Goal: Information Seeking & Learning: Learn about a topic

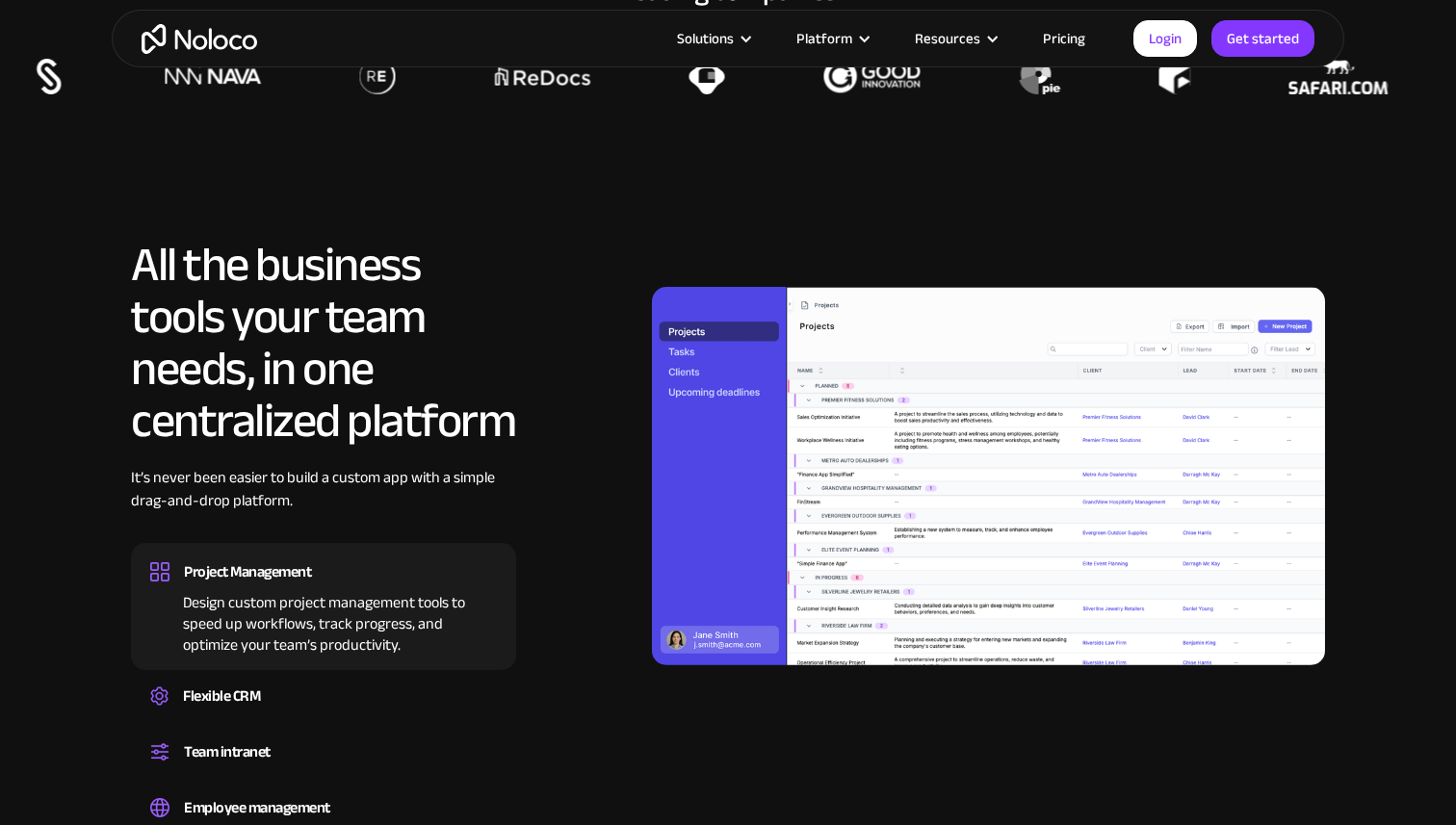
scroll to position [1575, 0]
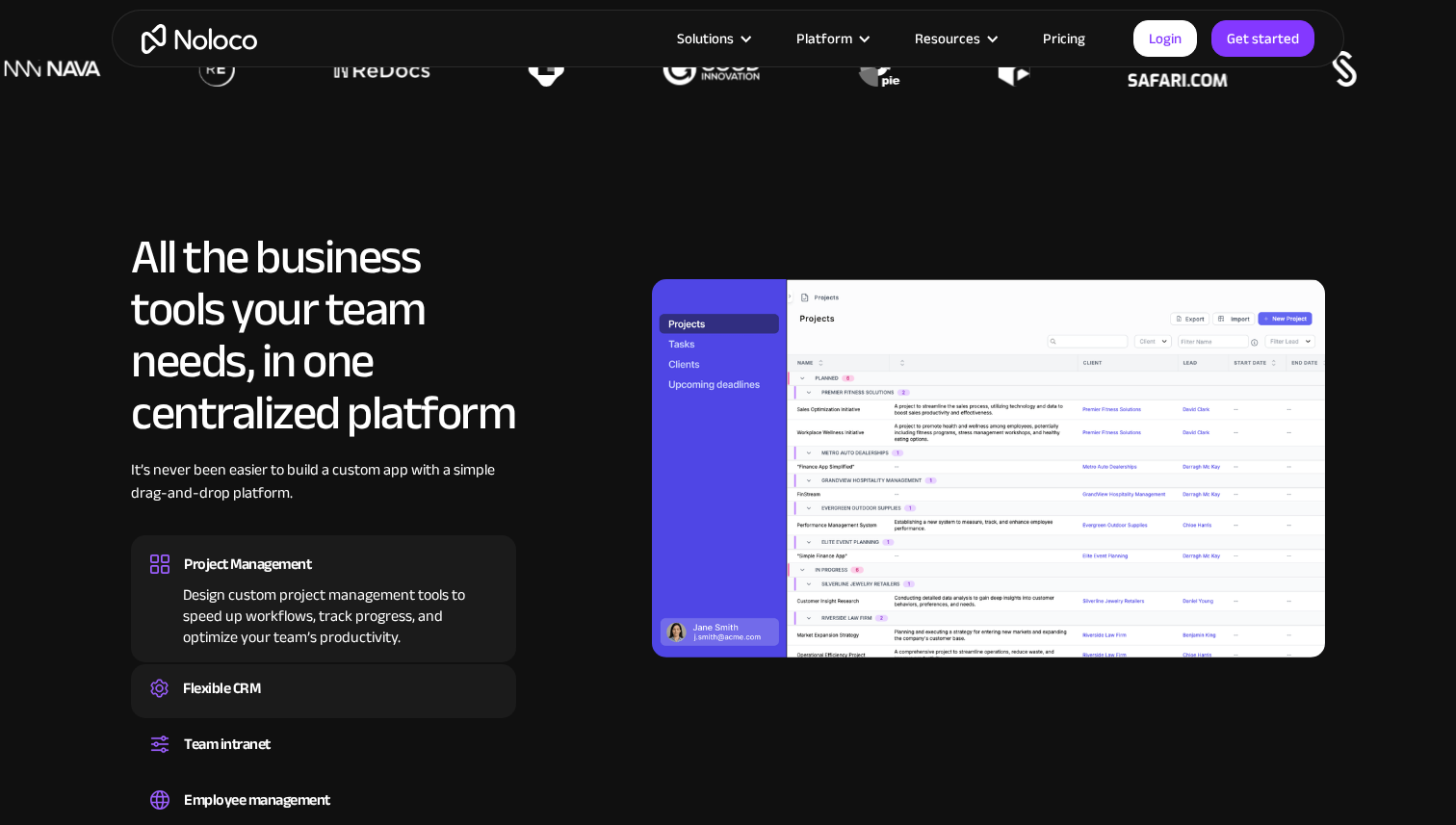
click at [271, 699] on div "Flexible CRM" at bounding box center [323, 688] width 347 height 29
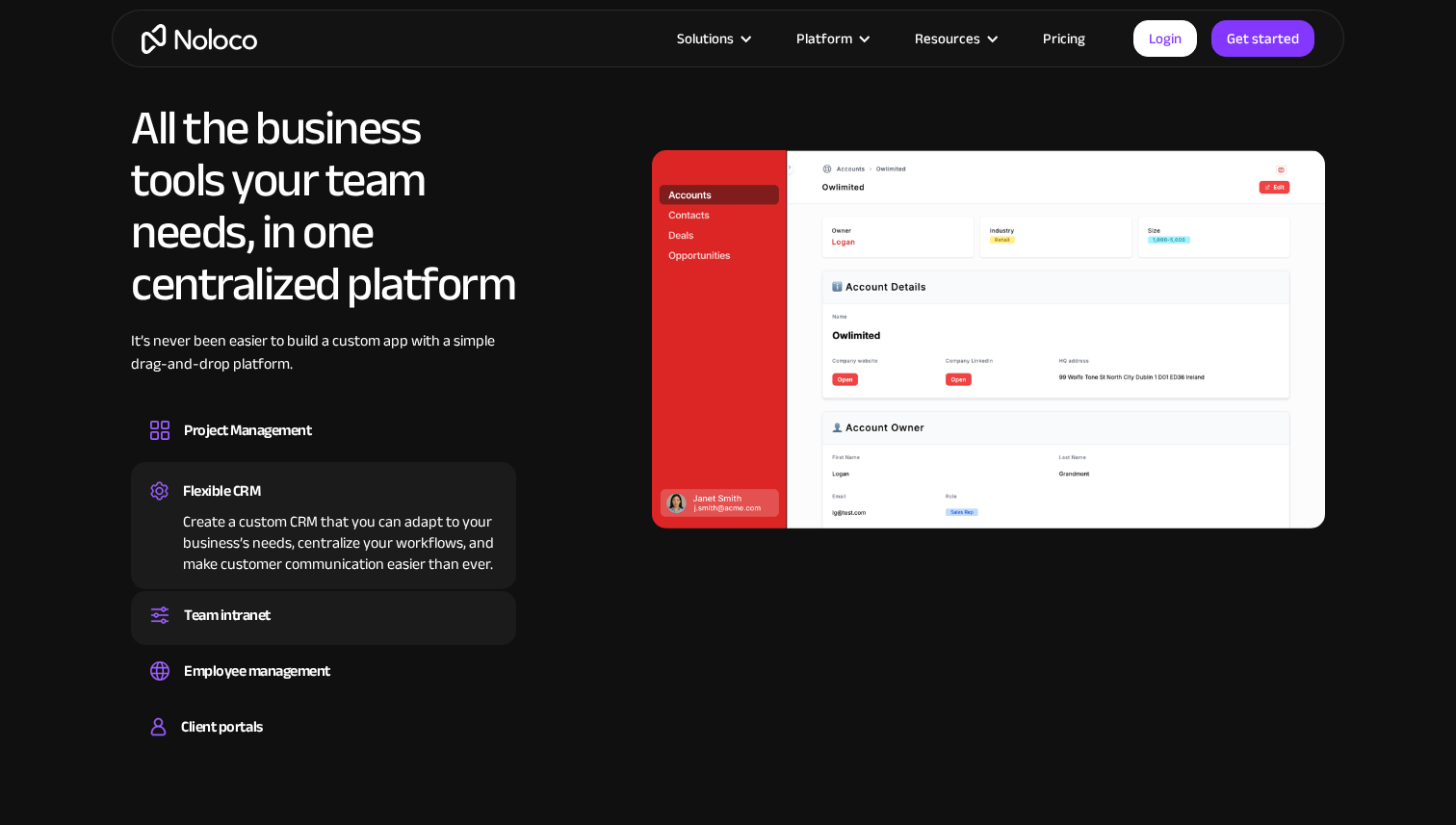
scroll to position [1740, 0]
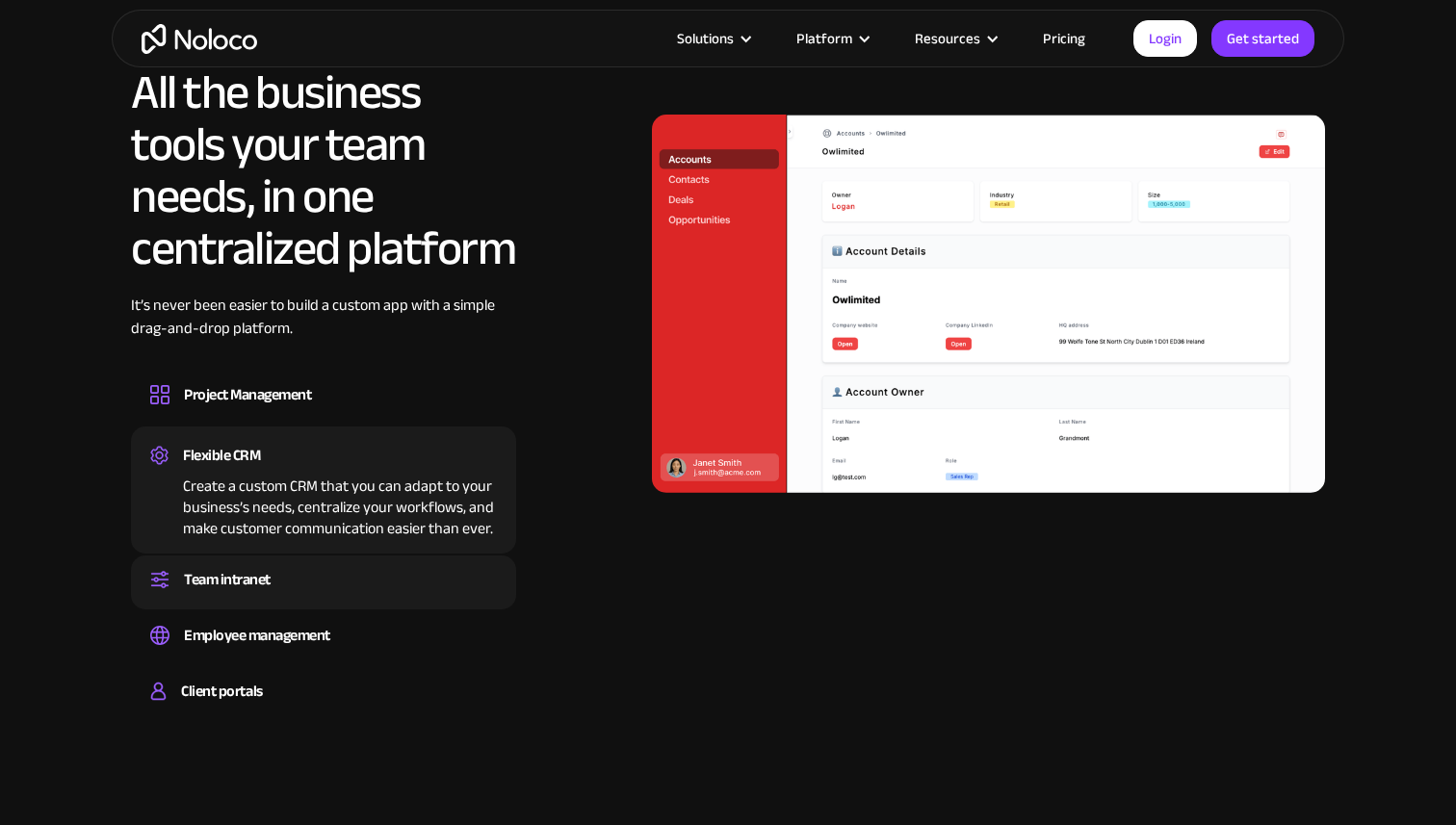
click at [287, 586] on div "Team intranet" at bounding box center [323, 580] width 347 height 29
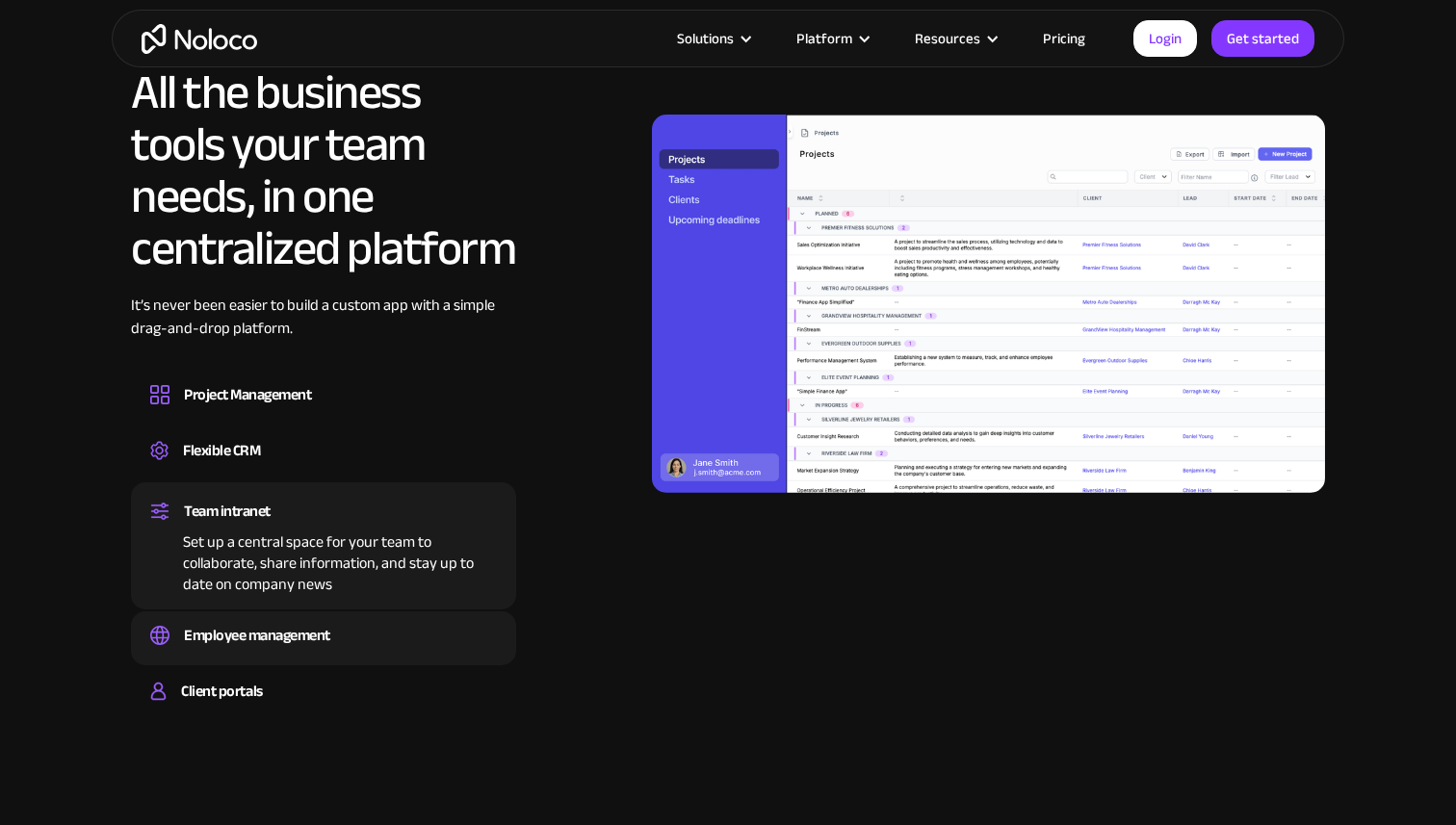
click at [288, 641] on div "Employee management" at bounding box center [257, 636] width 146 height 29
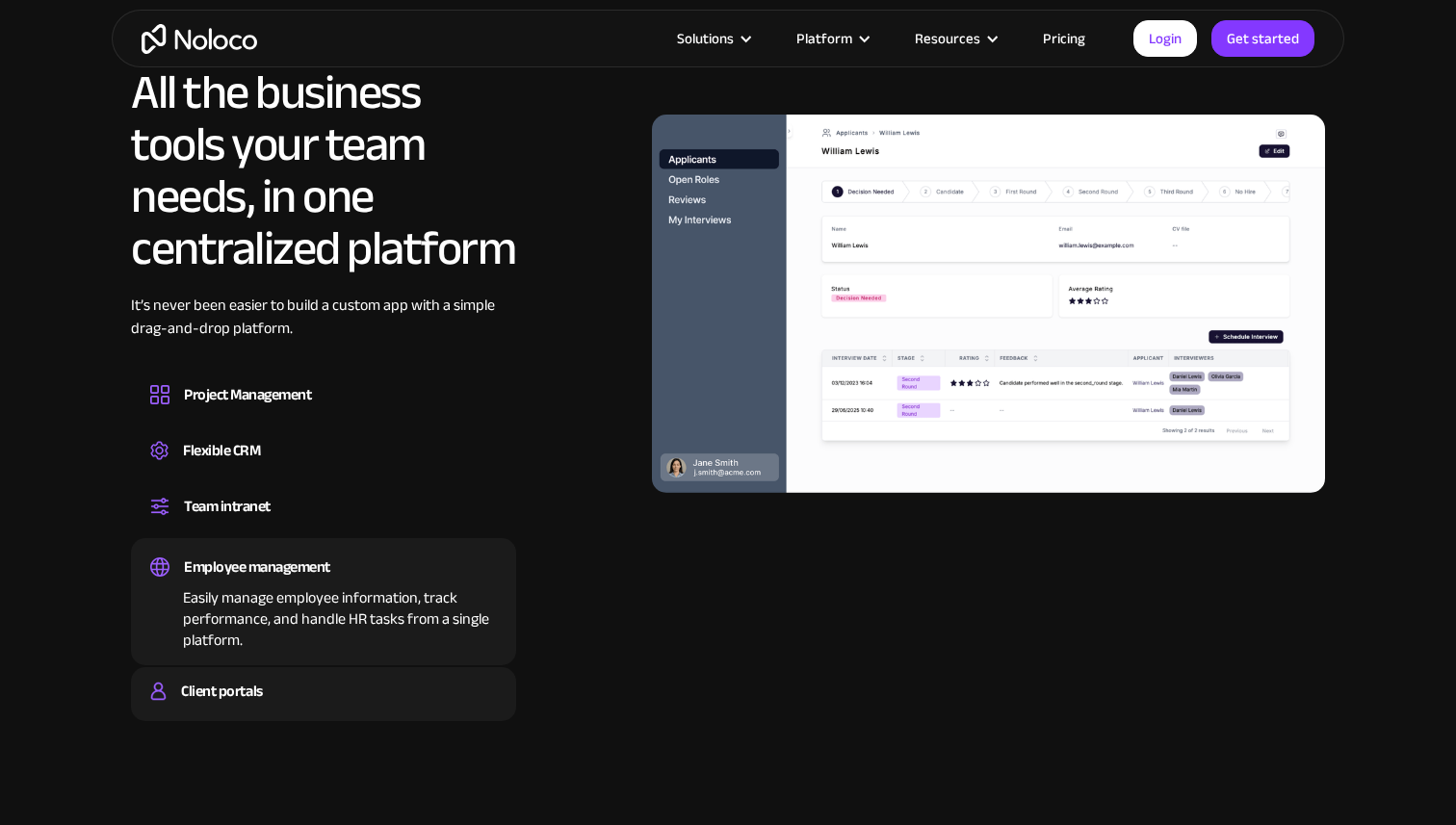
scroll to position [2394, 0]
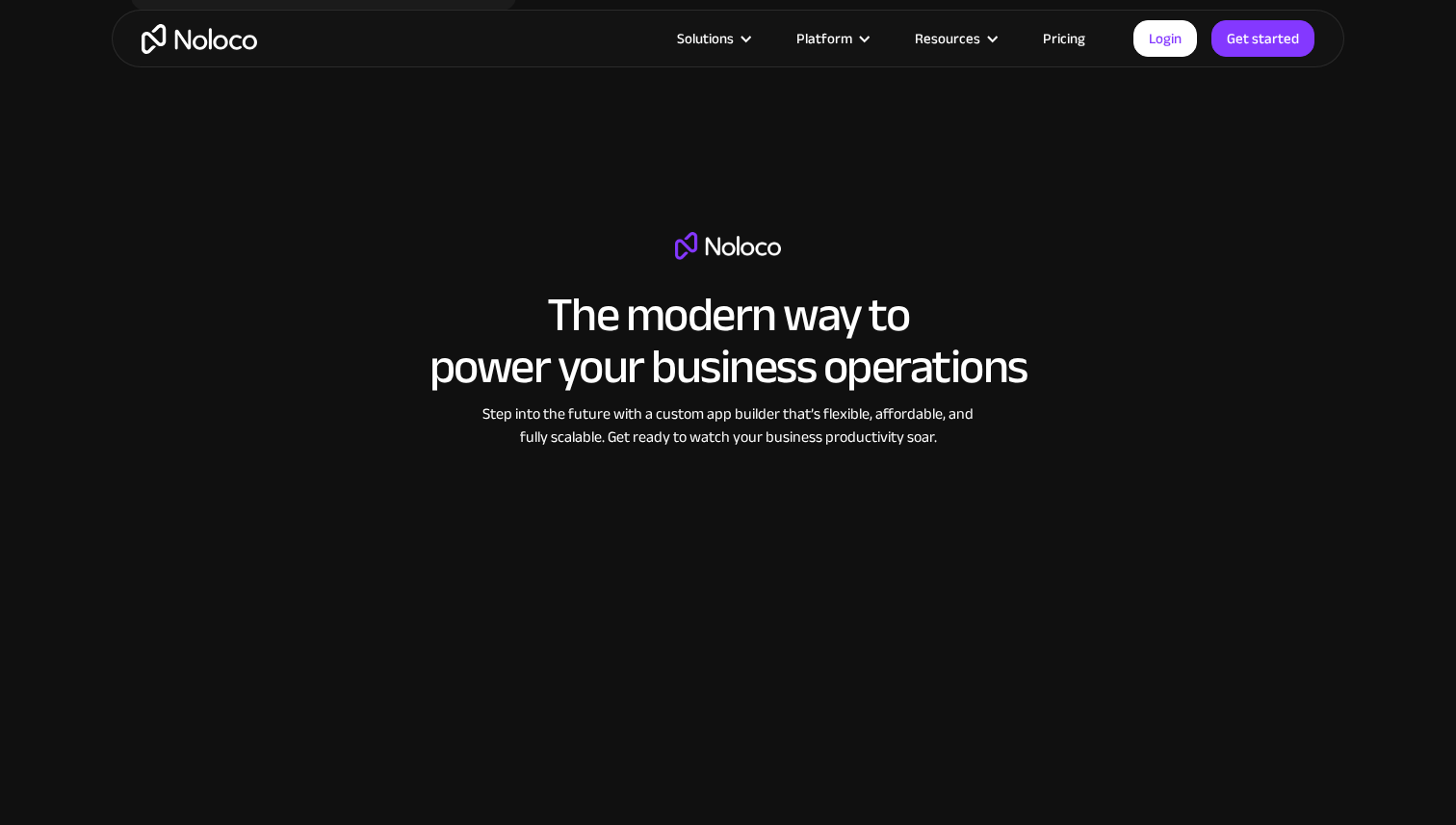
click at [1053, 39] on link "Pricing" at bounding box center [1063, 39] width 91 height 25
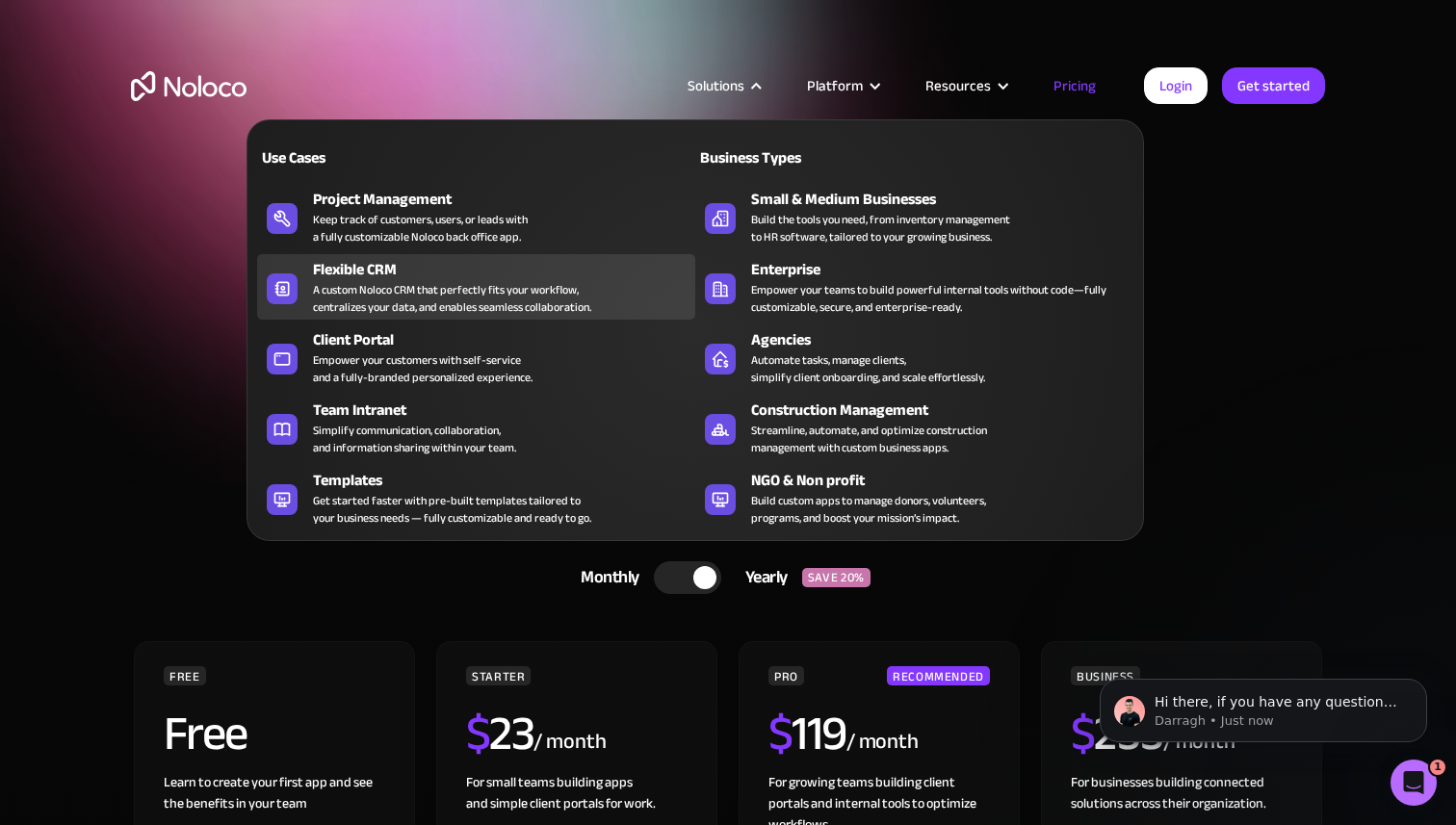
click at [427, 314] on div "A custom Noloco CRM that perfectly fits your workflow, centralizes your data, a…" at bounding box center [451, 298] width 278 height 34
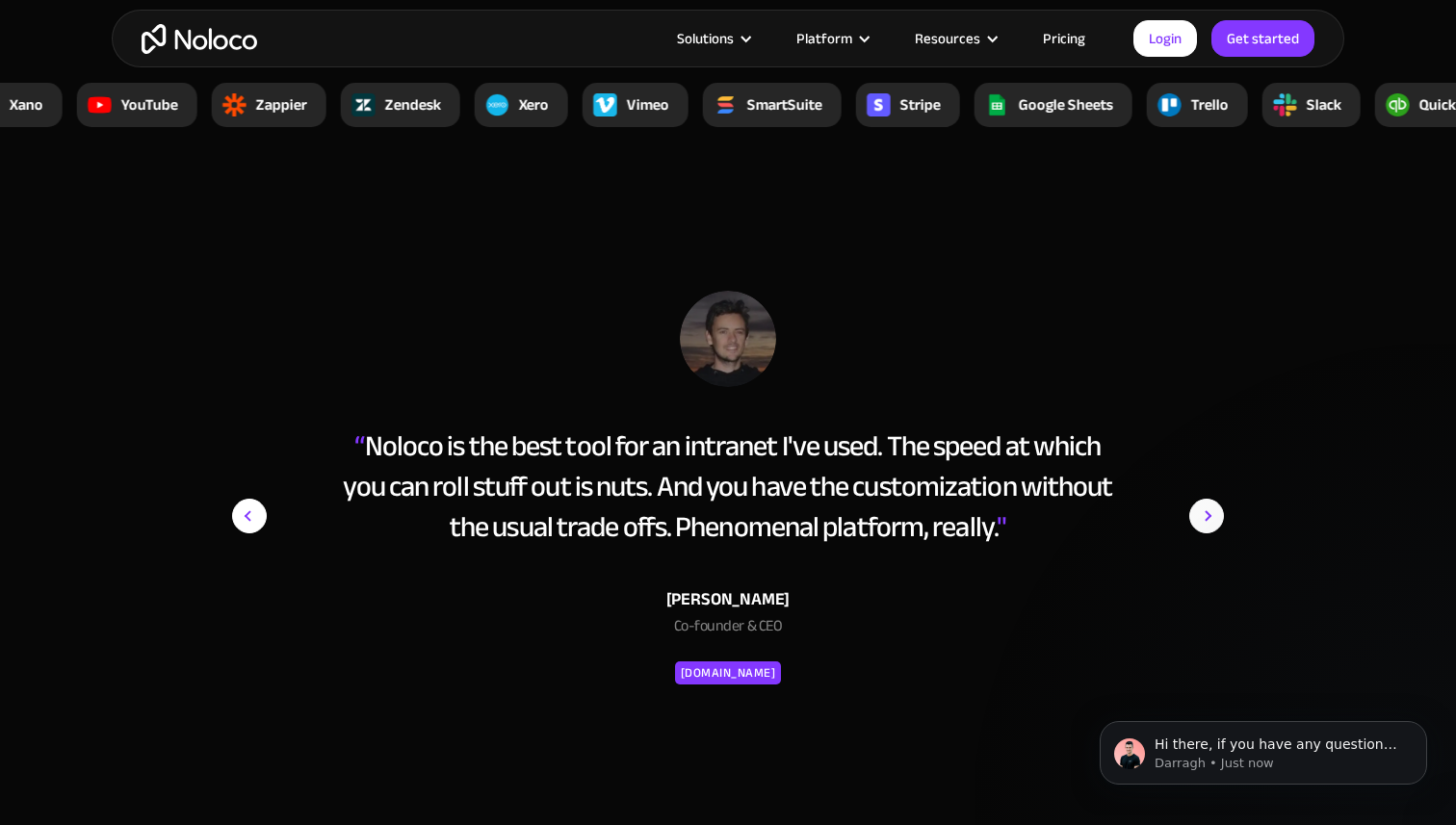
scroll to position [6779, 0]
